Goal: Transaction & Acquisition: Purchase product/service

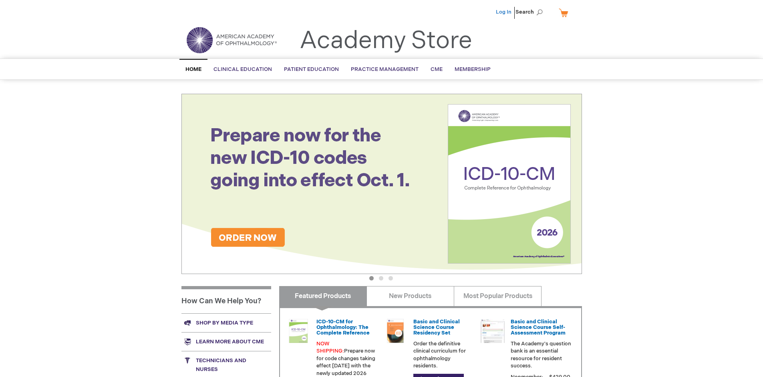
click at [504, 12] on link "Log In" at bounding box center [504, 12] width 16 height 6
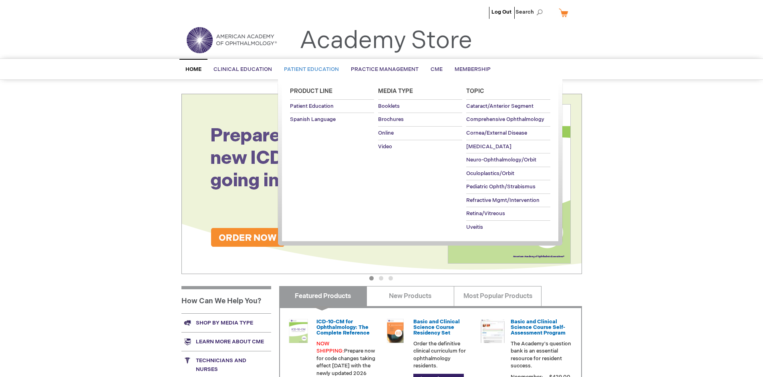
click at [309, 69] on span "Patient Education" at bounding box center [311, 69] width 55 height 6
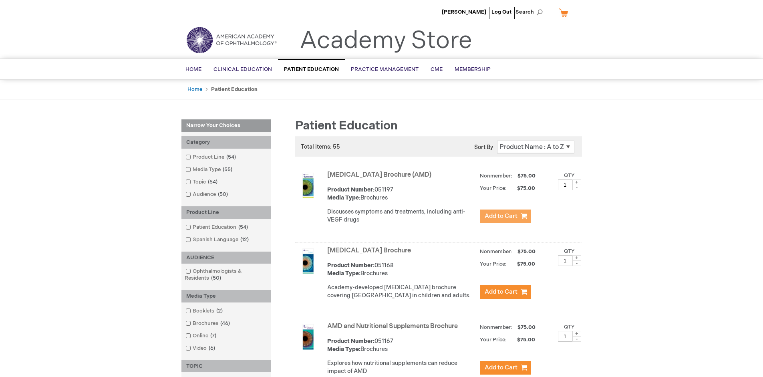
click at [505, 216] on span "Add to Cart" at bounding box center [501, 216] width 33 height 8
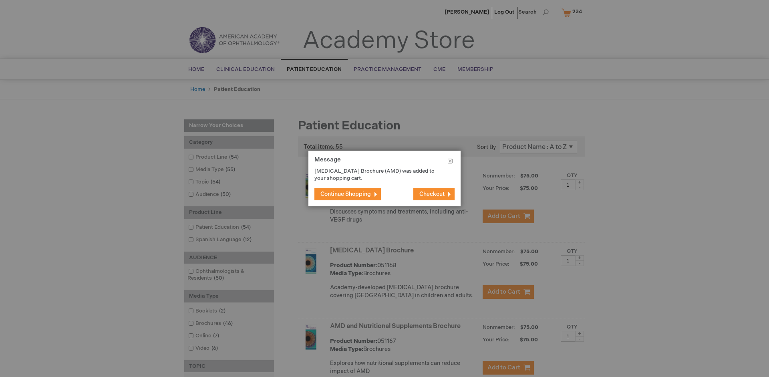
click at [346, 194] on span "Continue Shopping" at bounding box center [345, 194] width 50 height 7
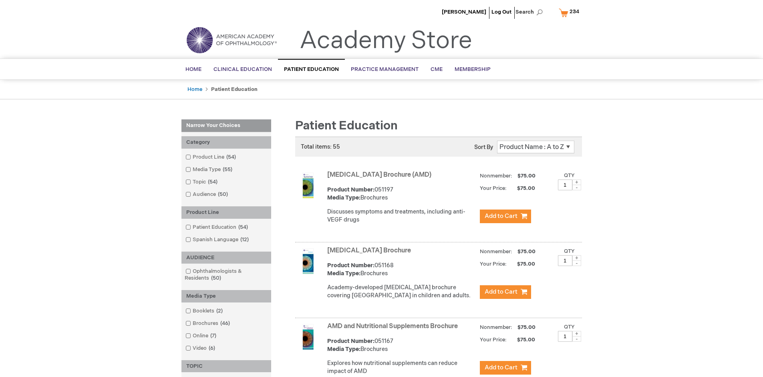
click at [394, 330] on link "AMD and Nutritional Supplements Brochure" at bounding box center [392, 326] width 131 height 8
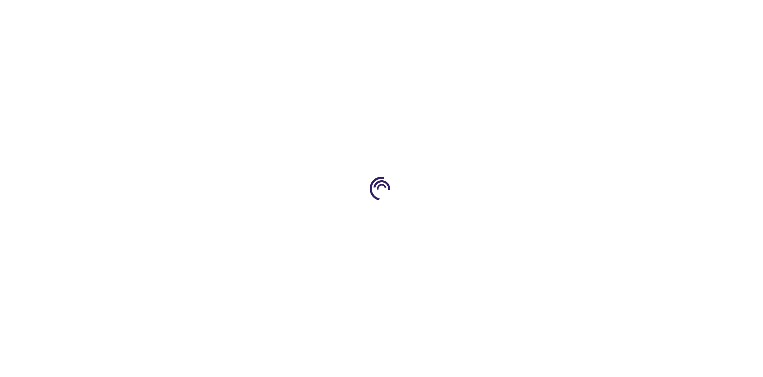
type input "1"
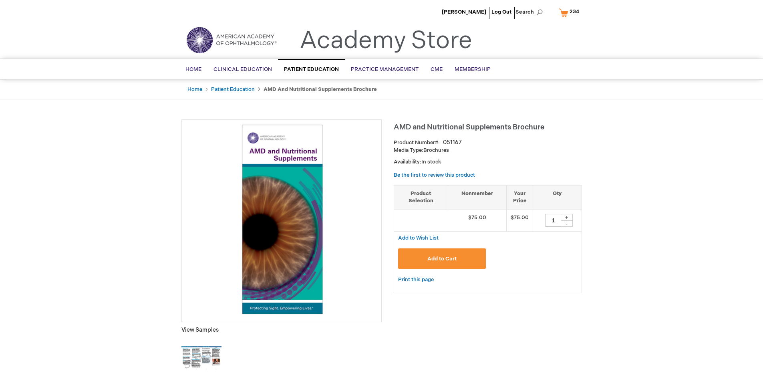
click at [442, 258] on span "Add to Cart" at bounding box center [441, 259] width 29 height 6
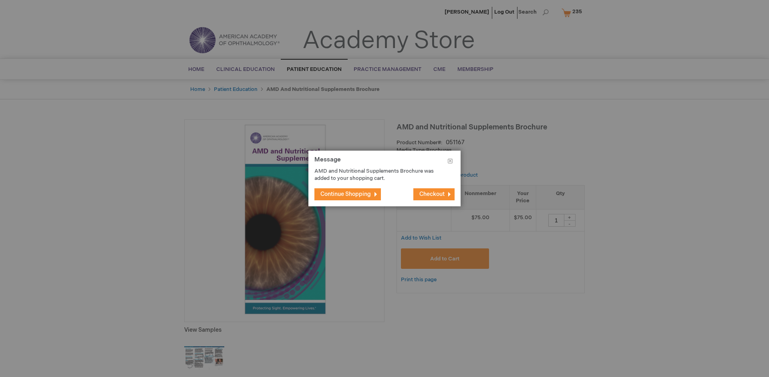
click at [346, 194] on span "Continue Shopping" at bounding box center [345, 194] width 50 height 7
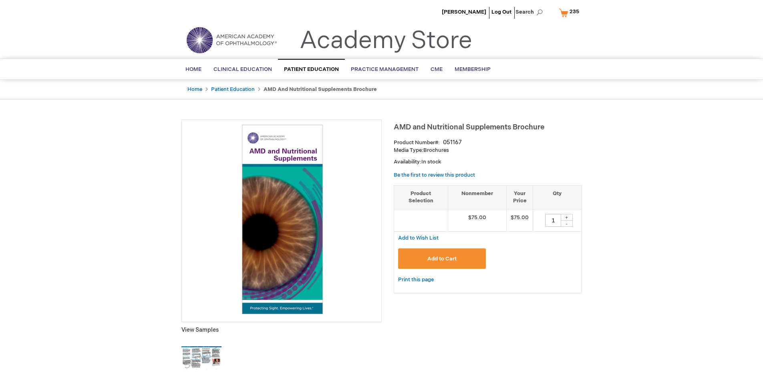
click at [570, 12] on span "235" at bounding box center [575, 11] width 10 height 6
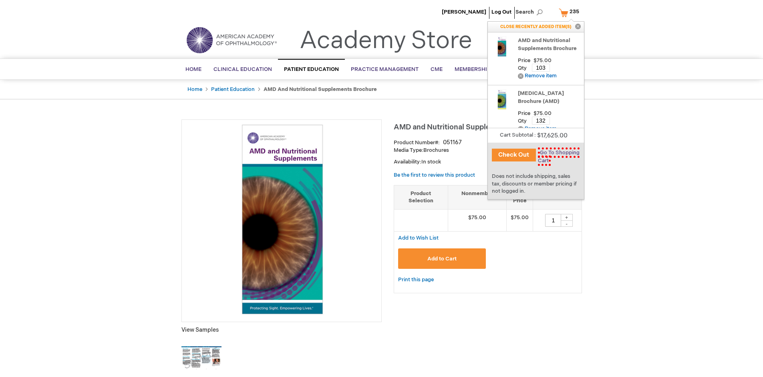
click at [557, 153] on span "Go To Shopping Cart" at bounding box center [559, 156] width 42 height 18
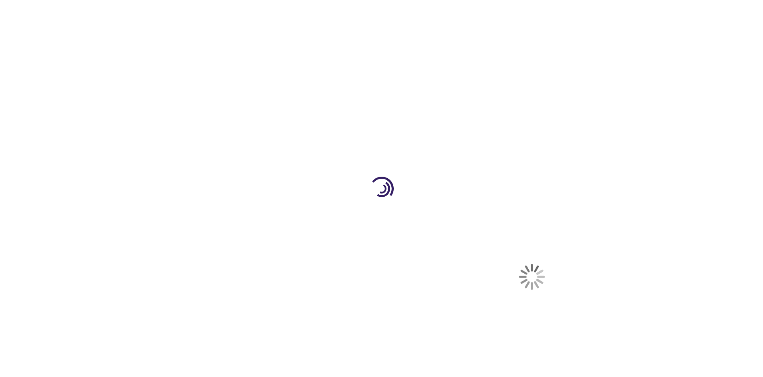
select select "US"
select select "41"
click at [529, 374] on span "Proceed to Checkout" at bounding box center [529, 373] width 52 height 6
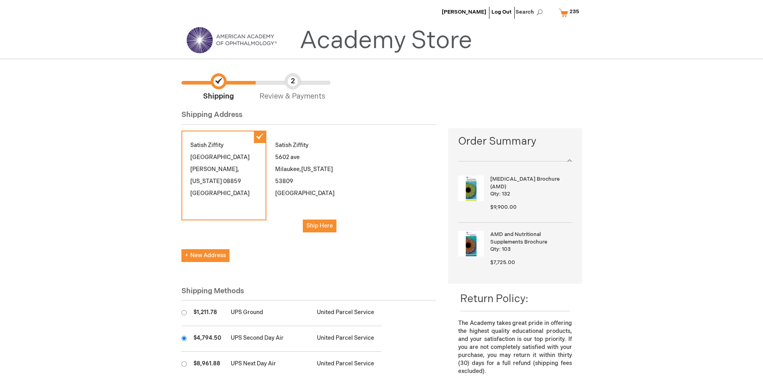
click at [184, 338] on input "radio" at bounding box center [183, 338] width 5 height 5
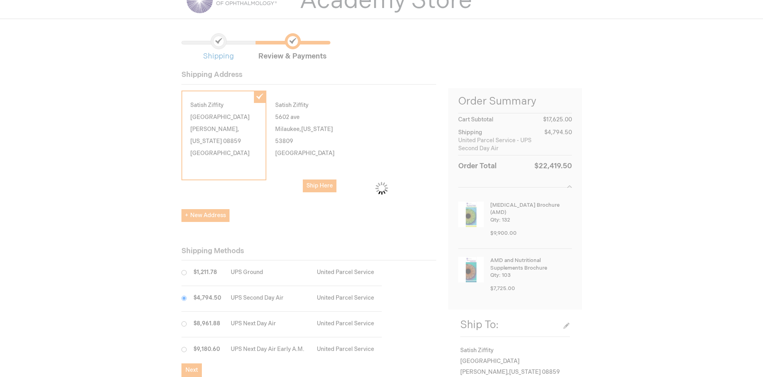
scroll to position [36, 0]
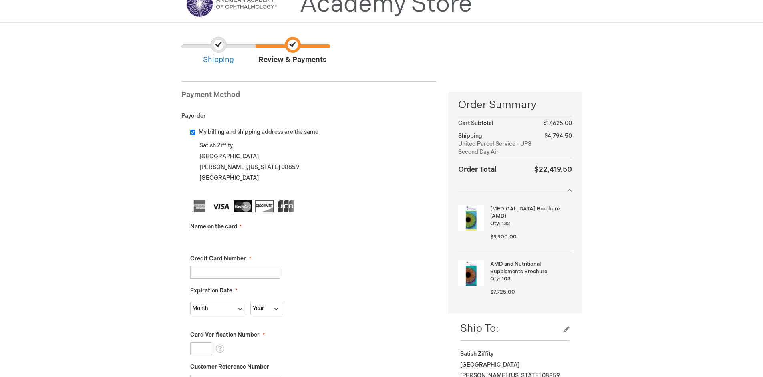
click at [235, 240] on input "Name on the card" at bounding box center [235, 240] width 90 height 13
